Goal: Task Accomplishment & Management: Manage account settings

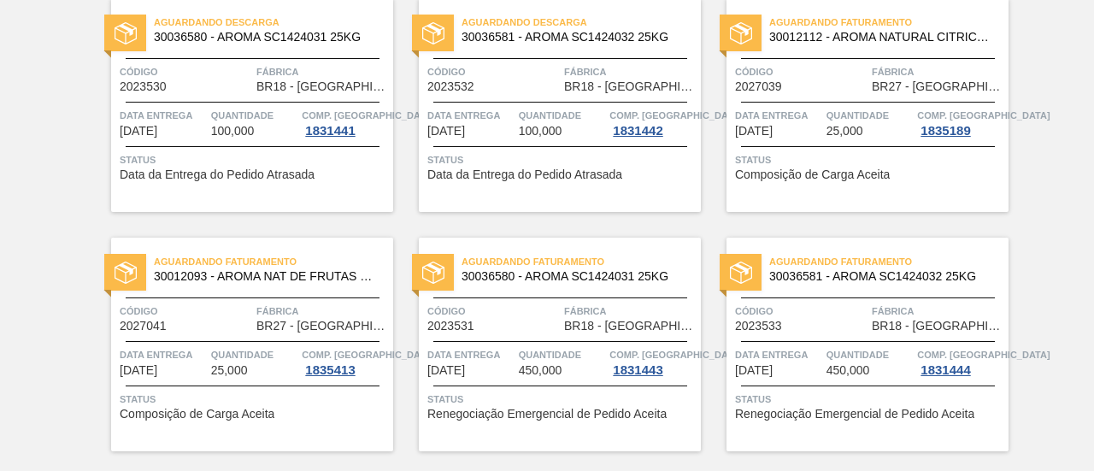
scroll to position [179, 0]
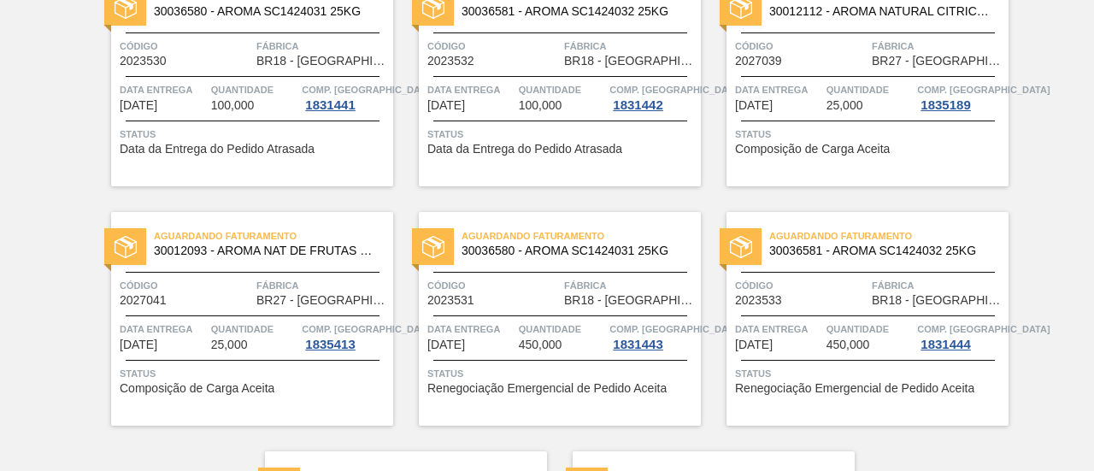
click at [231, 344] on span "25,000" at bounding box center [229, 344] width 37 height 13
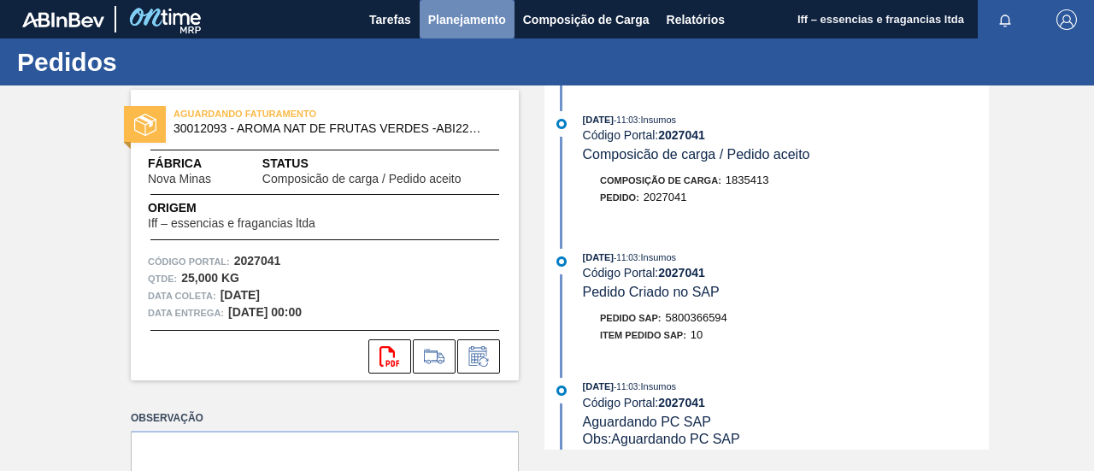
click at [462, 18] on span "Planejamento" at bounding box center [467, 19] width 78 height 21
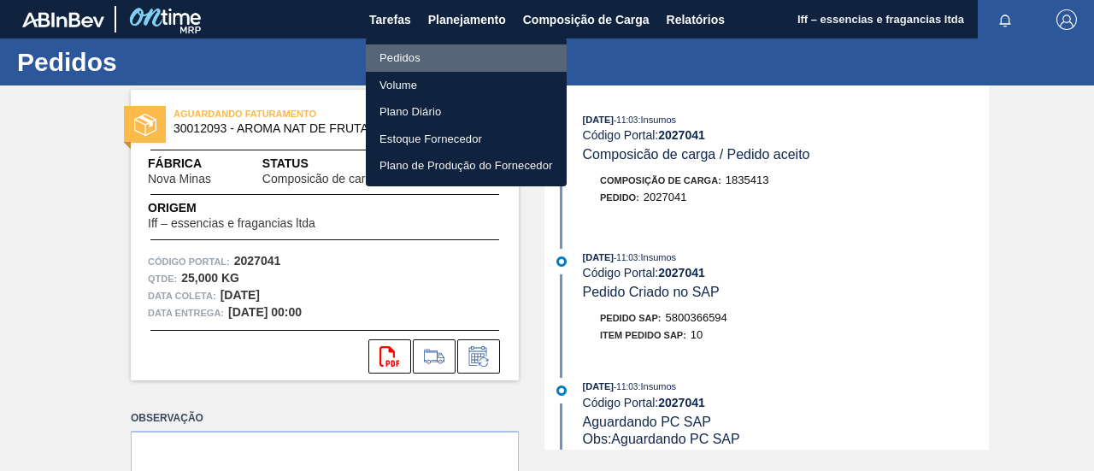
click at [402, 56] on li "Pedidos" at bounding box center [466, 57] width 201 height 27
